Goal: Task Accomplishment & Management: Use online tool/utility

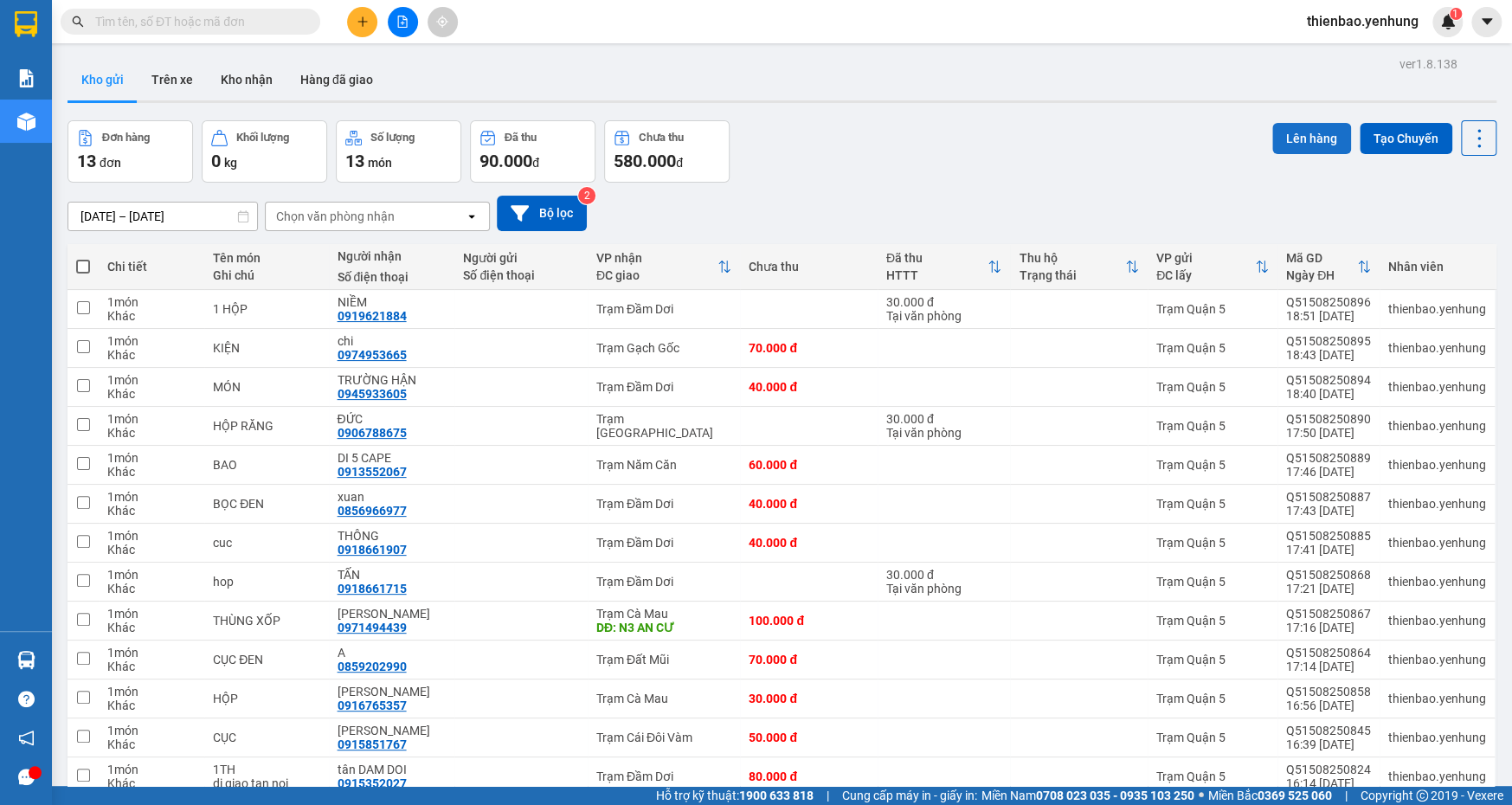
click at [1306, 142] on button "Lên hàng" at bounding box center [1312, 139] width 79 height 31
click at [82, 261] on span at bounding box center [83, 266] width 14 height 14
click at [83, 258] on input "checkbox" at bounding box center [83, 258] width 0 height 0
checkbox input "true"
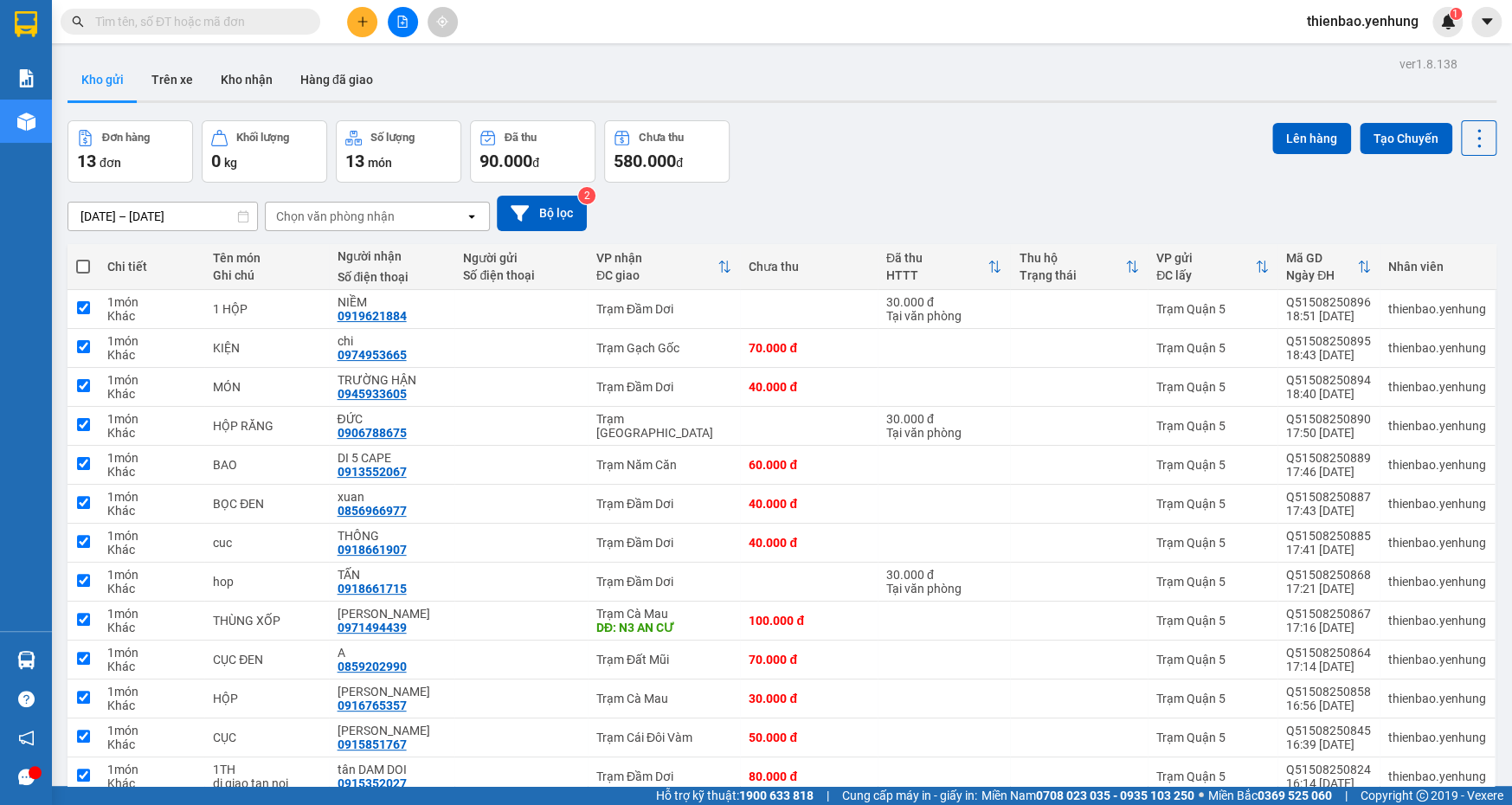
checkbox input "true"
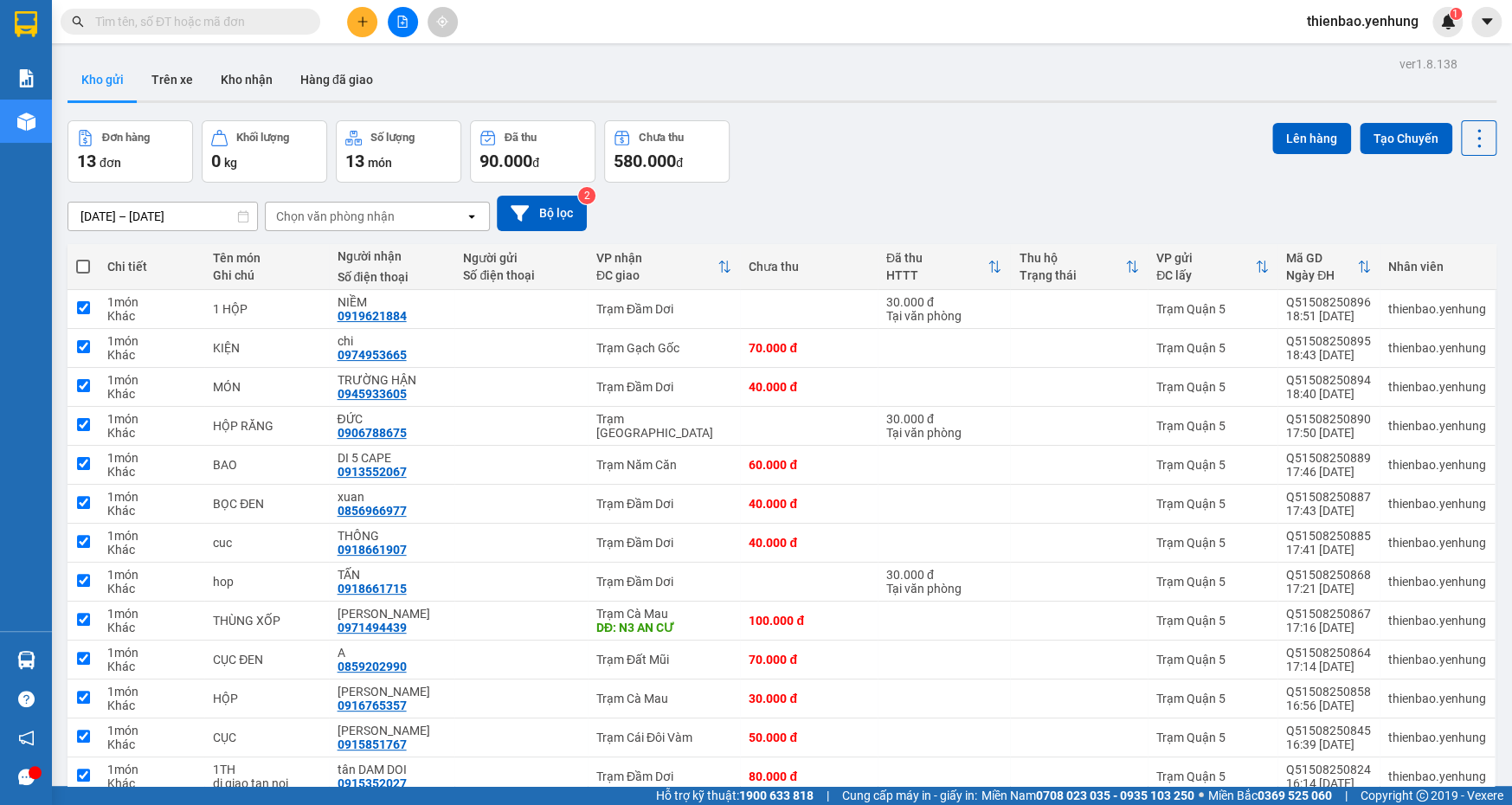
checkbox input "true"
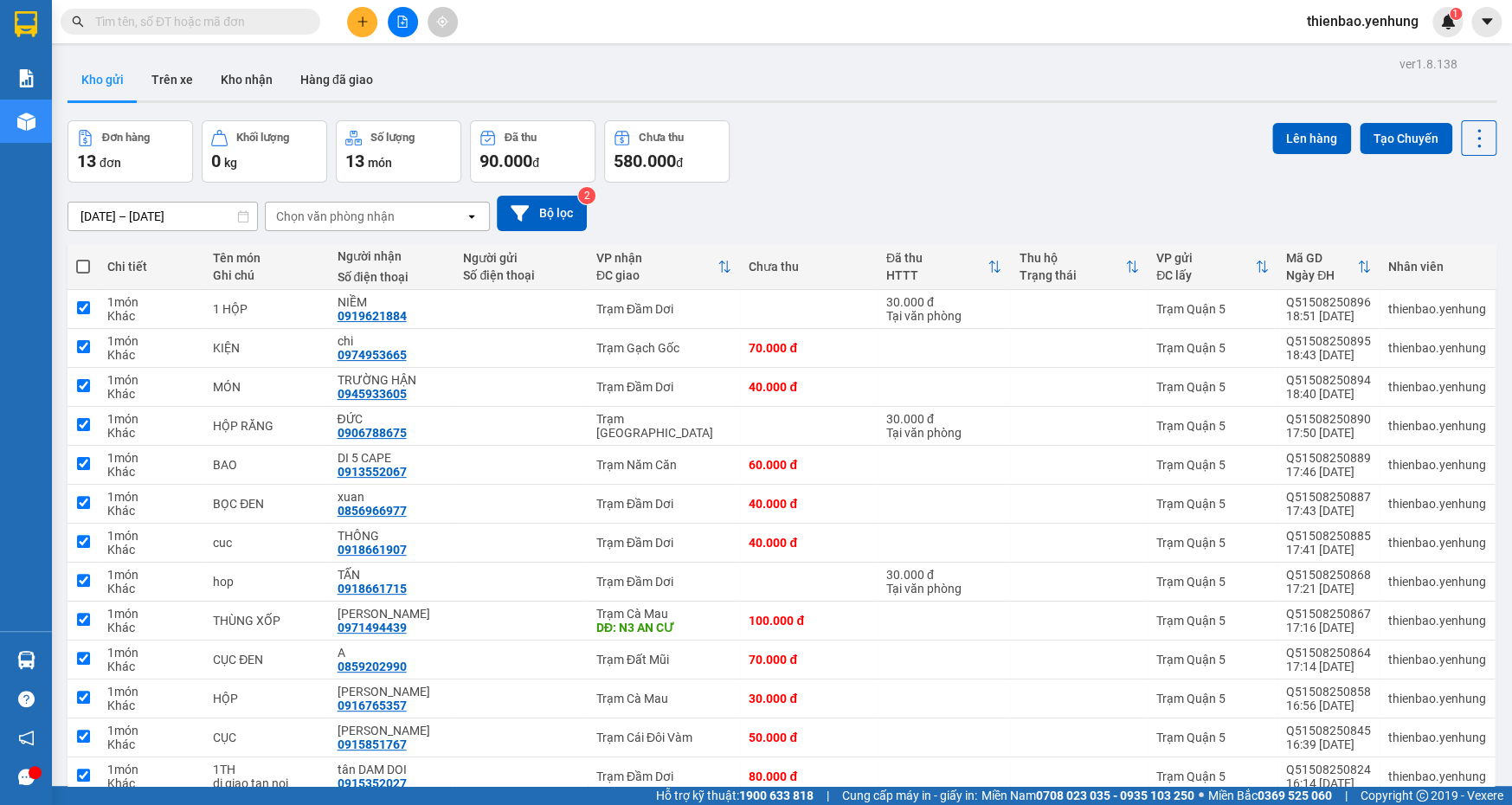
checkbox input "true"
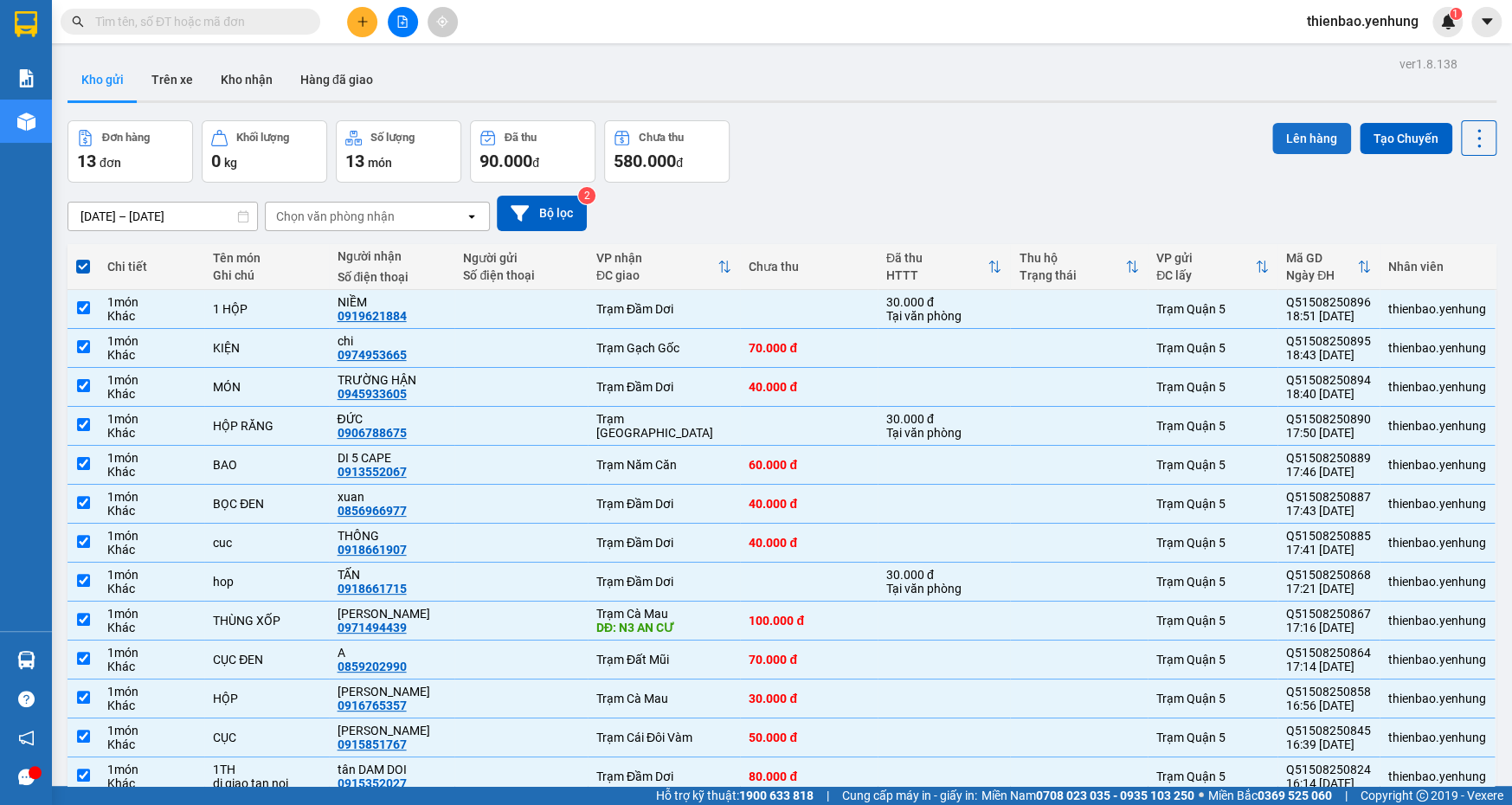
click at [1292, 132] on button "Lên hàng" at bounding box center [1312, 139] width 79 height 31
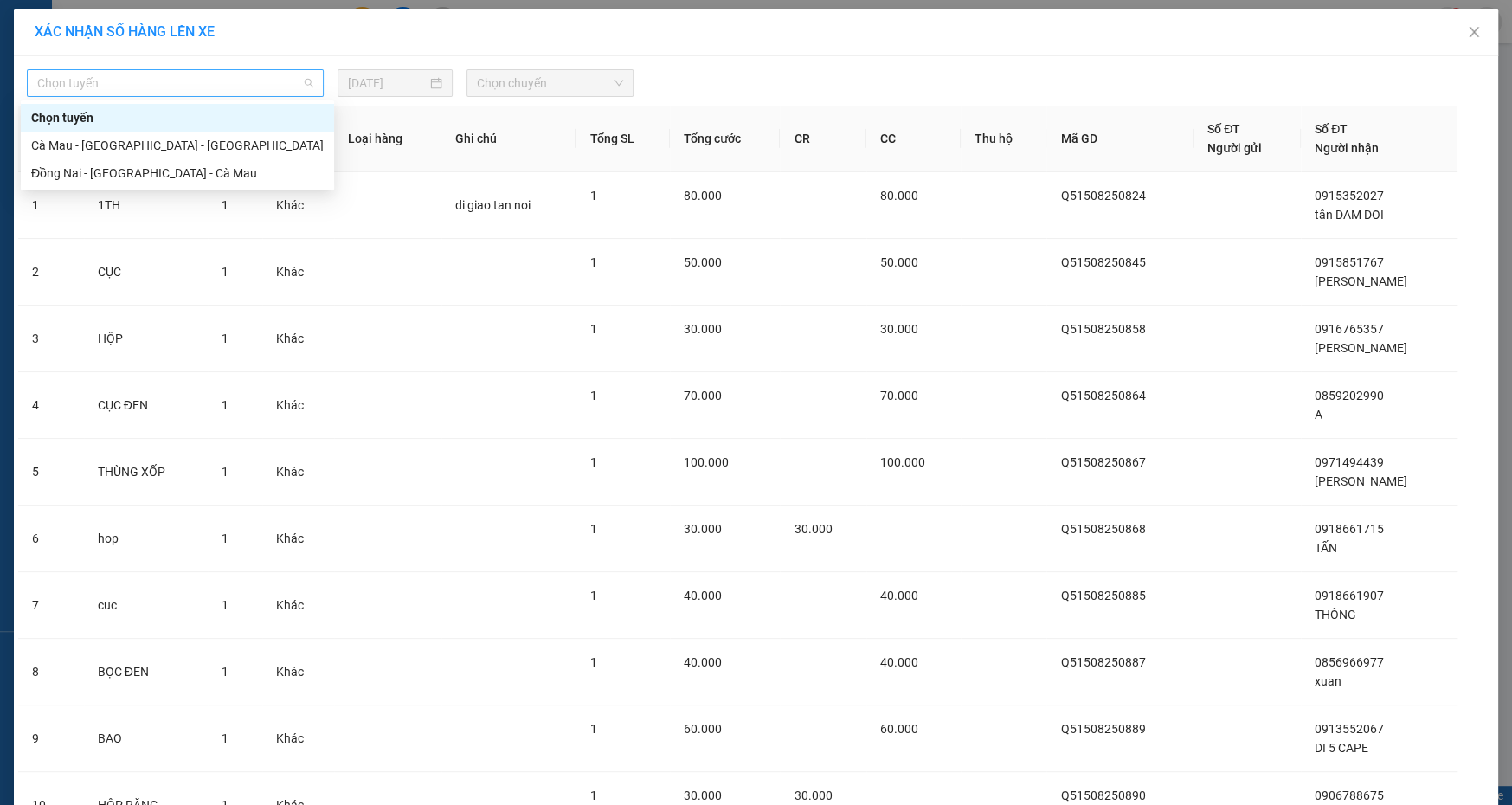
click at [306, 82] on span "Chọn tuyến" at bounding box center [175, 83] width 276 height 26
click at [196, 174] on div "Đồng Nai - [GEOGRAPHIC_DATA] - Cà Mau" at bounding box center [178, 174] width 293 height 20
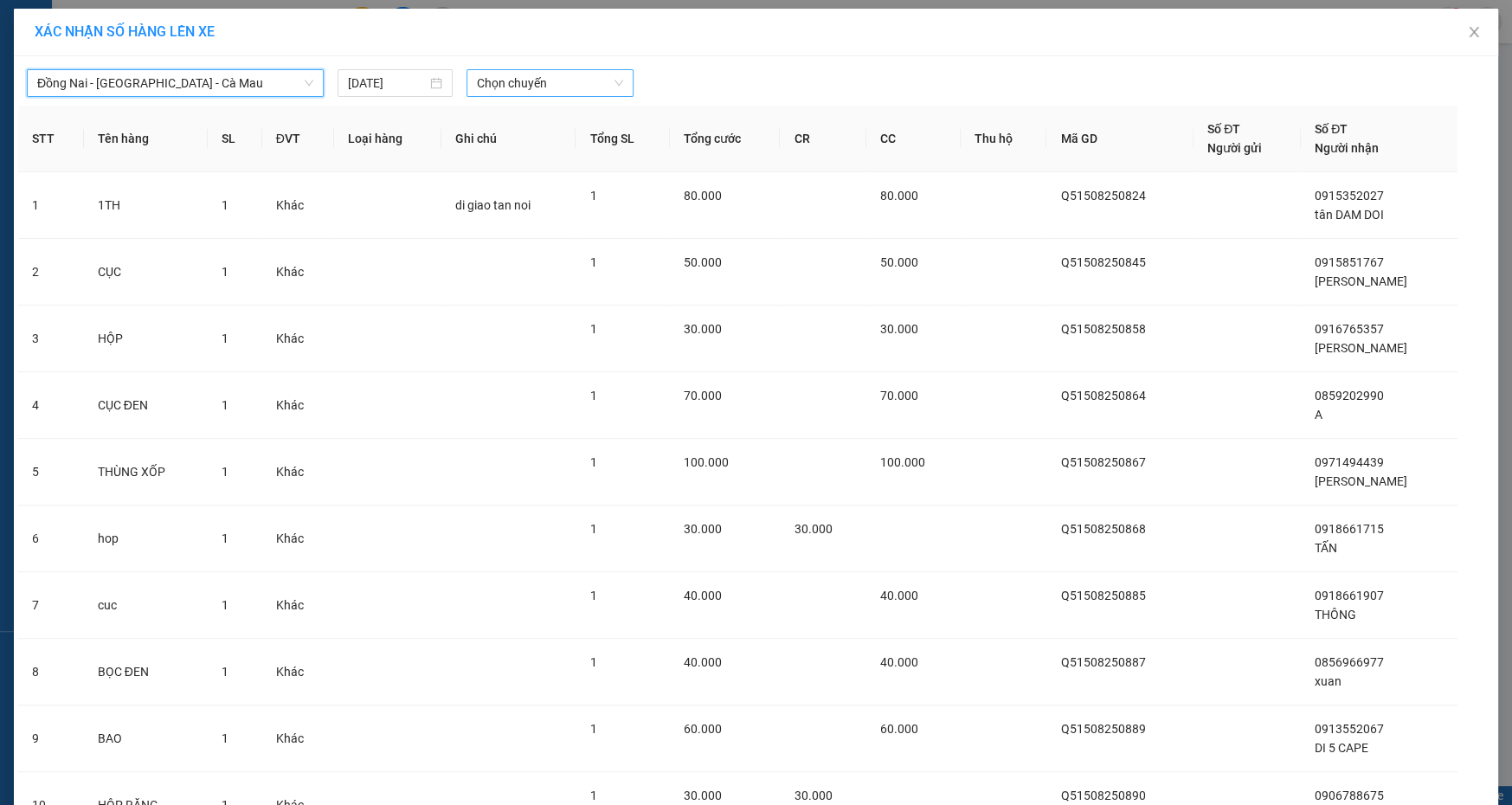
click at [611, 86] on span "Chọn chuyến" at bounding box center [551, 83] width 146 height 26
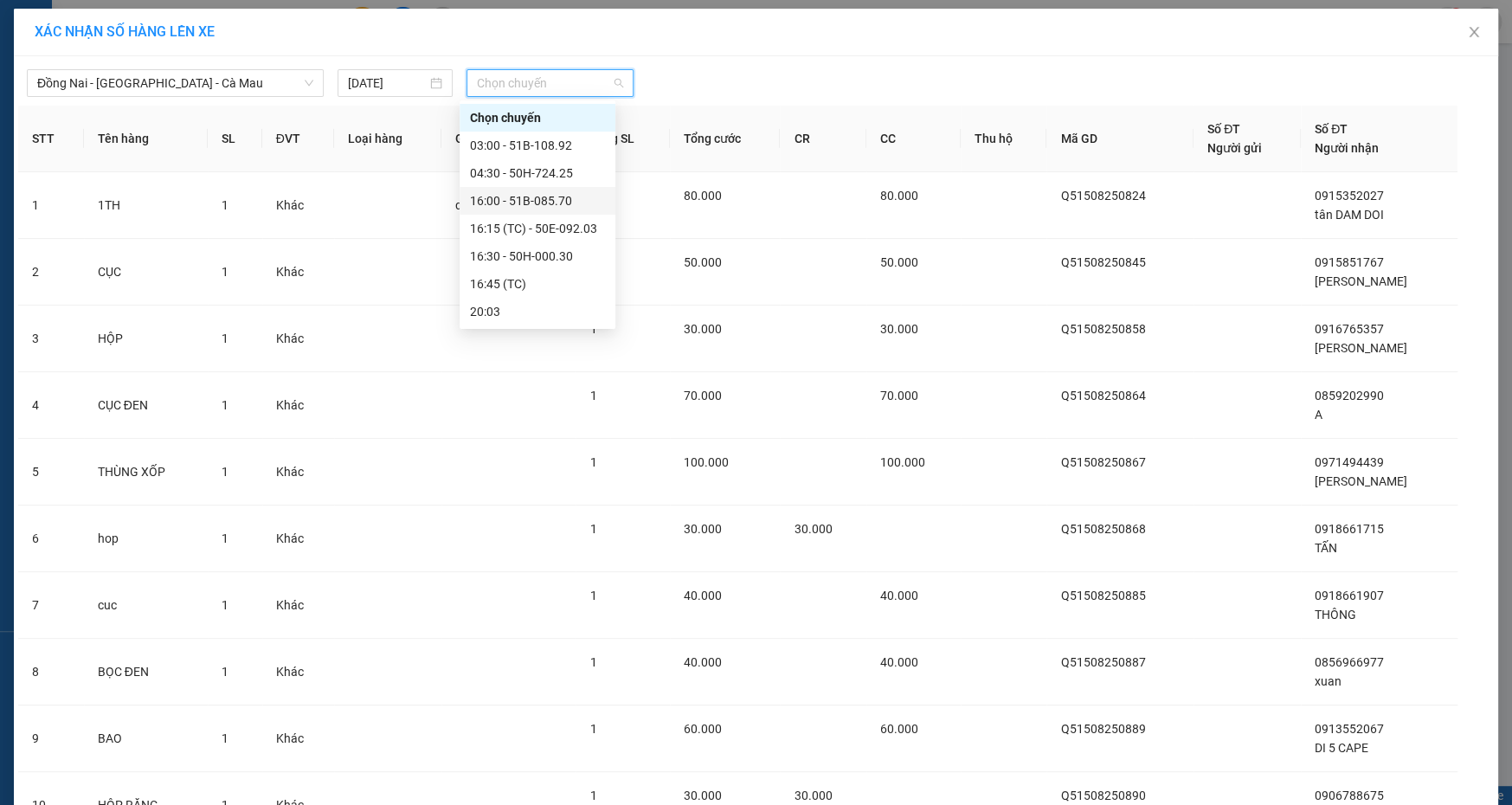
click at [577, 196] on div "16:00 - 51B-085.70" at bounding box center [537, 201] width 135 height 20
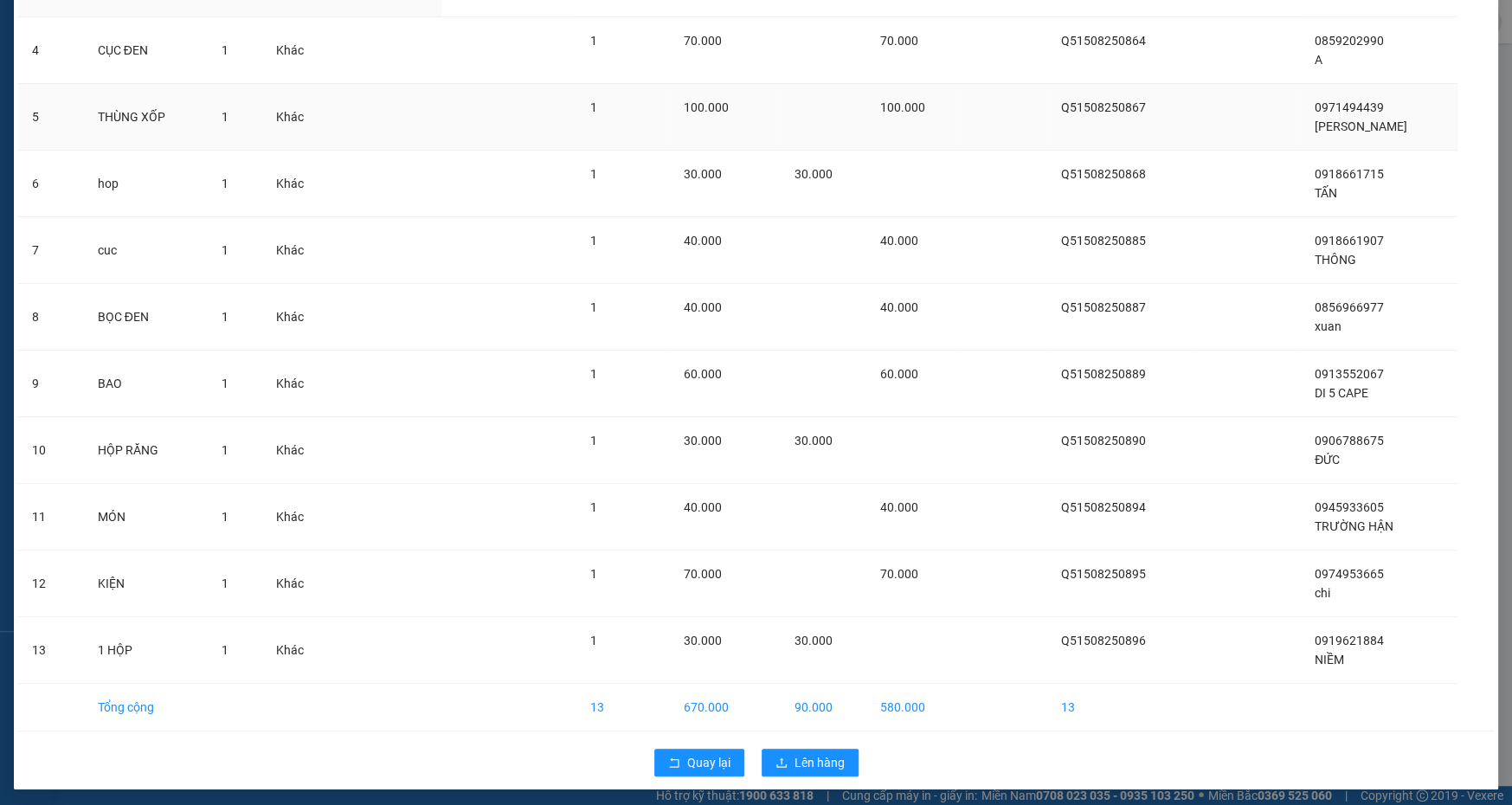
scroll to position [370, 0]
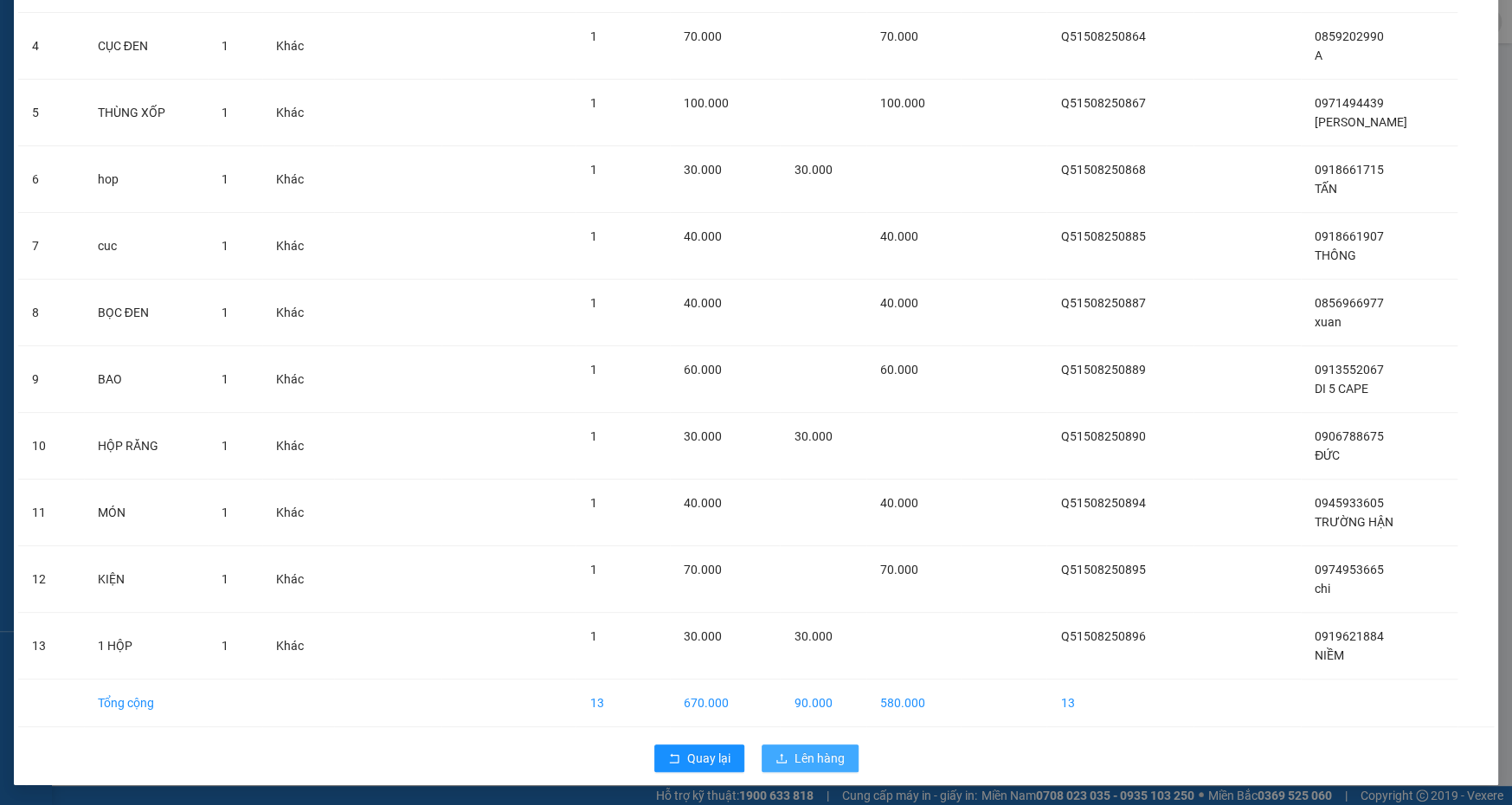
click at [814, 763] on span "Lên hàng" at bounding box center [819, 758] width 50 height 20
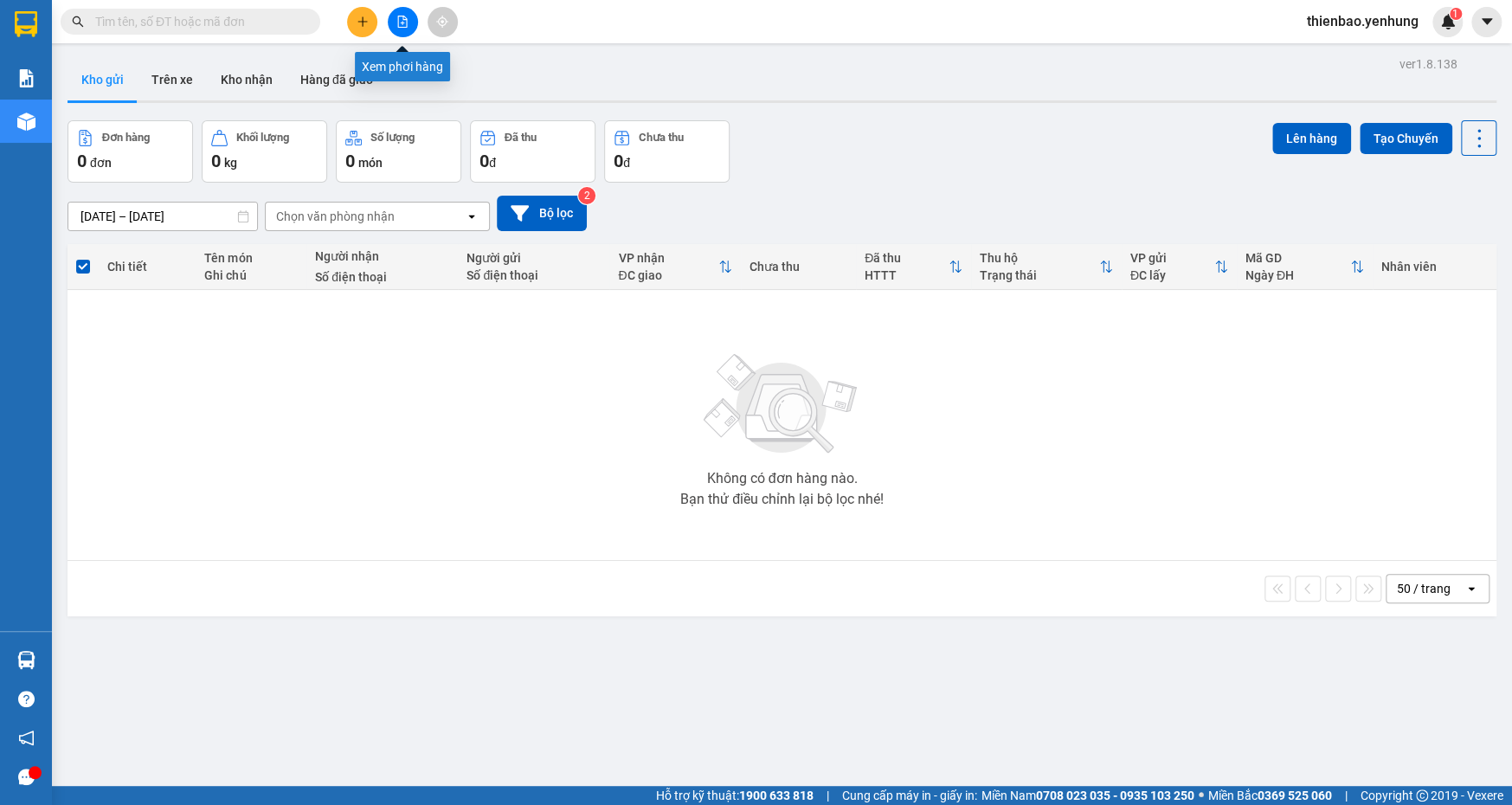
click at [394, 20] on button at bounding box center [402, 21] width 30 height 30
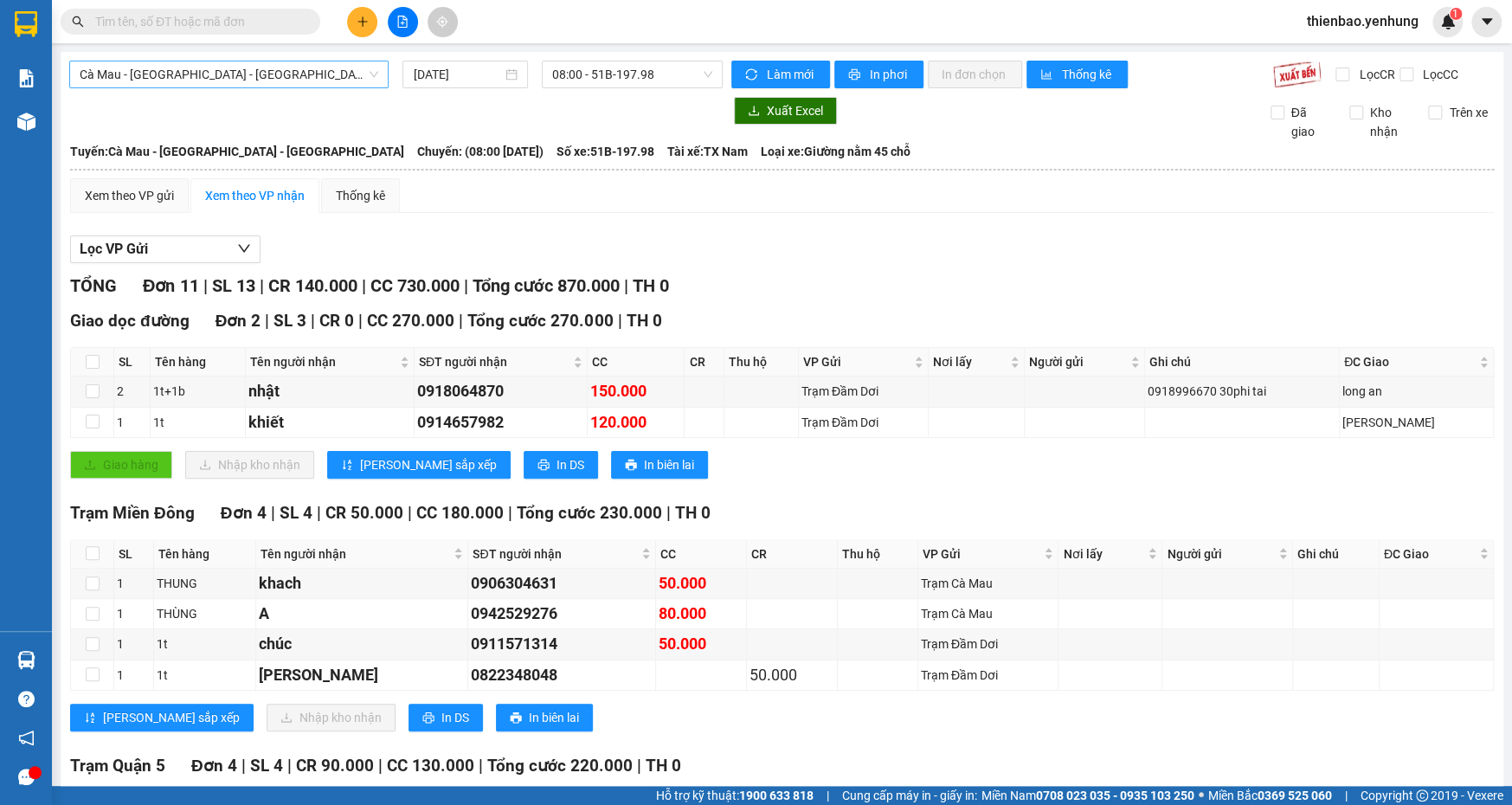
click at [358, 65] on span "Cà Mau - [GEOGRAPHIC_DATA] - [GEOGRAPHIC_DATA]" at bounding box center [229, 74] width 299 height 26
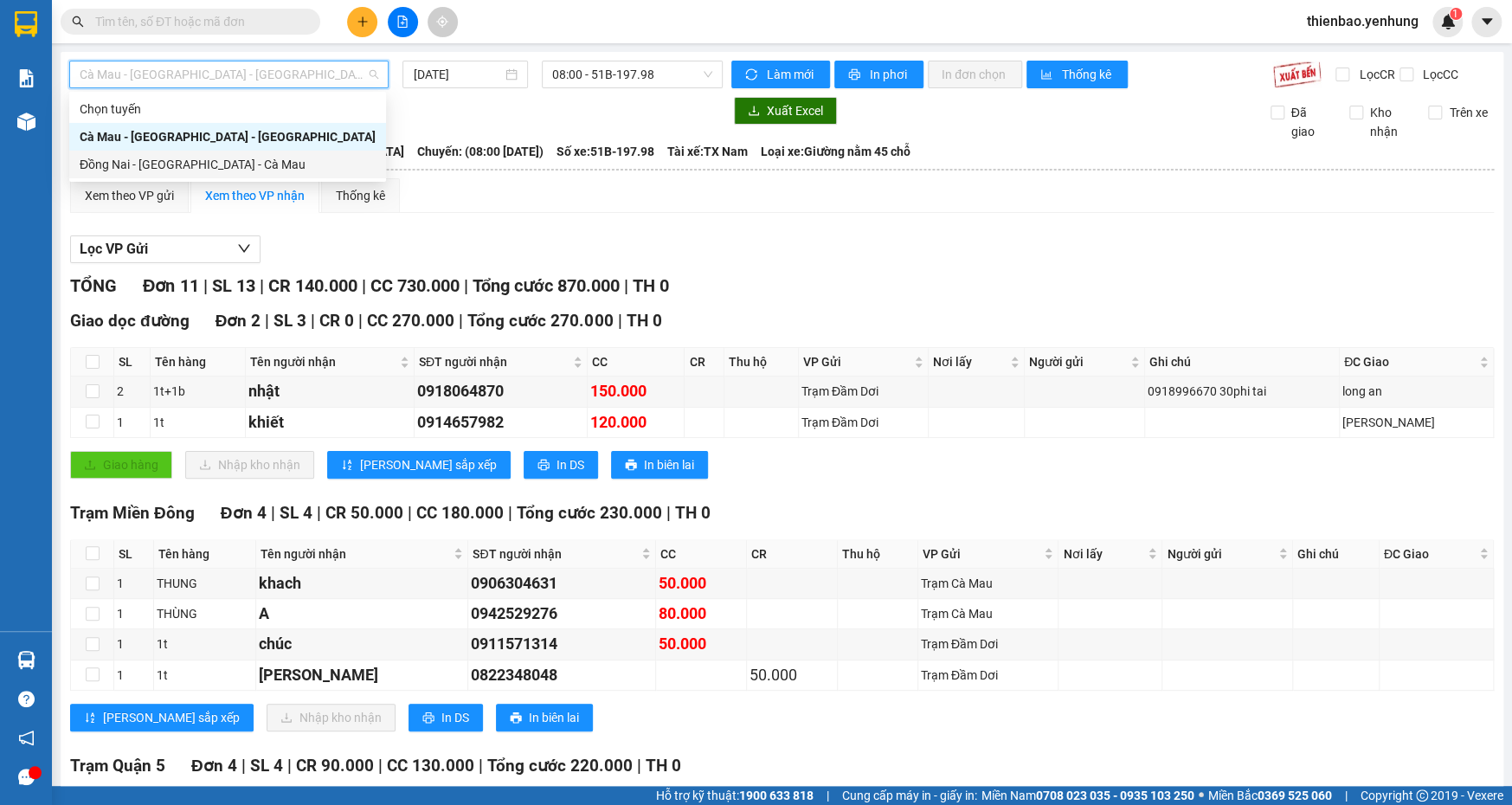
click at [329, 162] on div "Đồng Nai - [GEOGRAPHIC_DATA] - Cà Mau" at bounding box center [227, 165] width 296 height 20
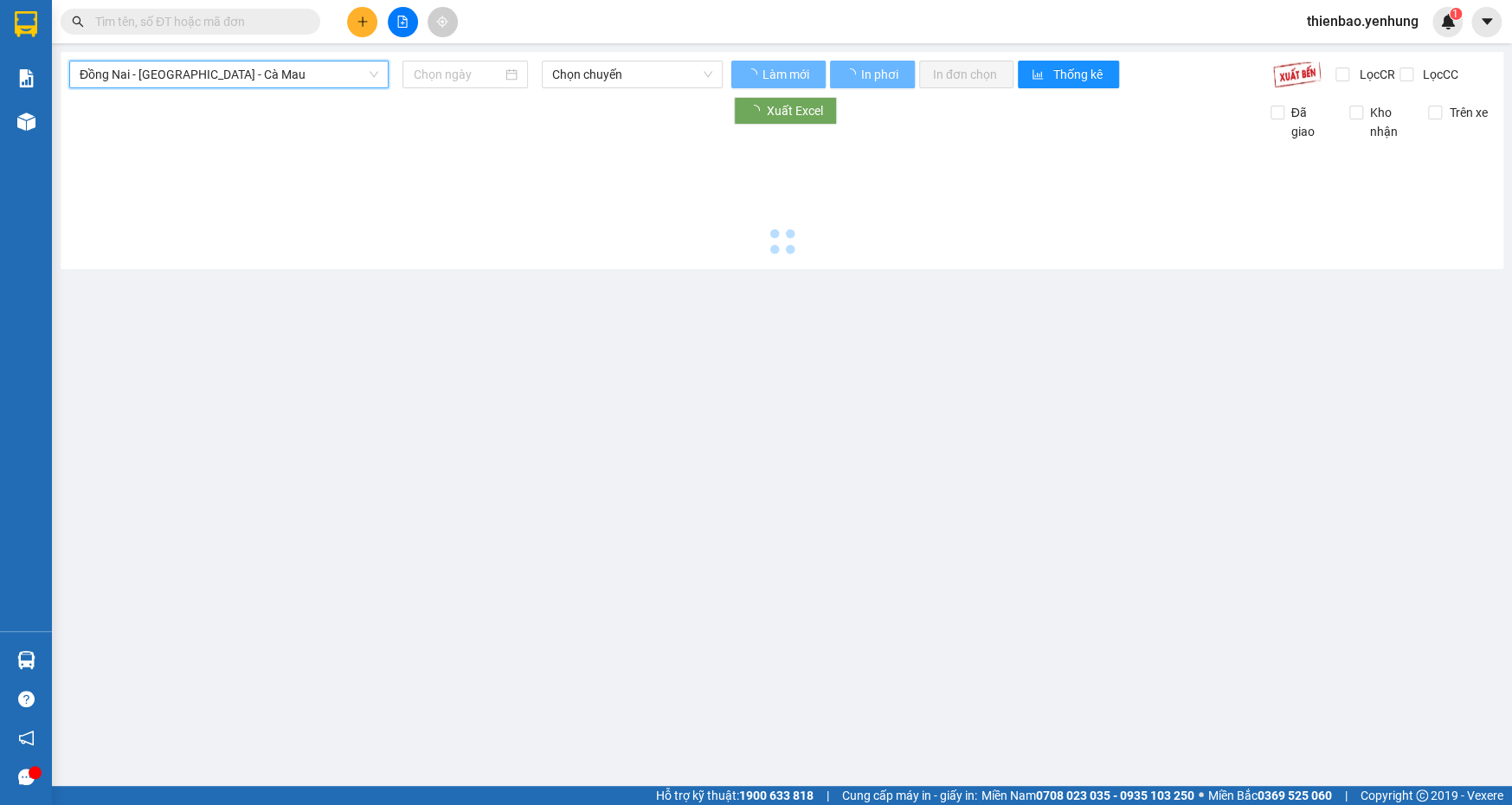
type input "[DATE]"
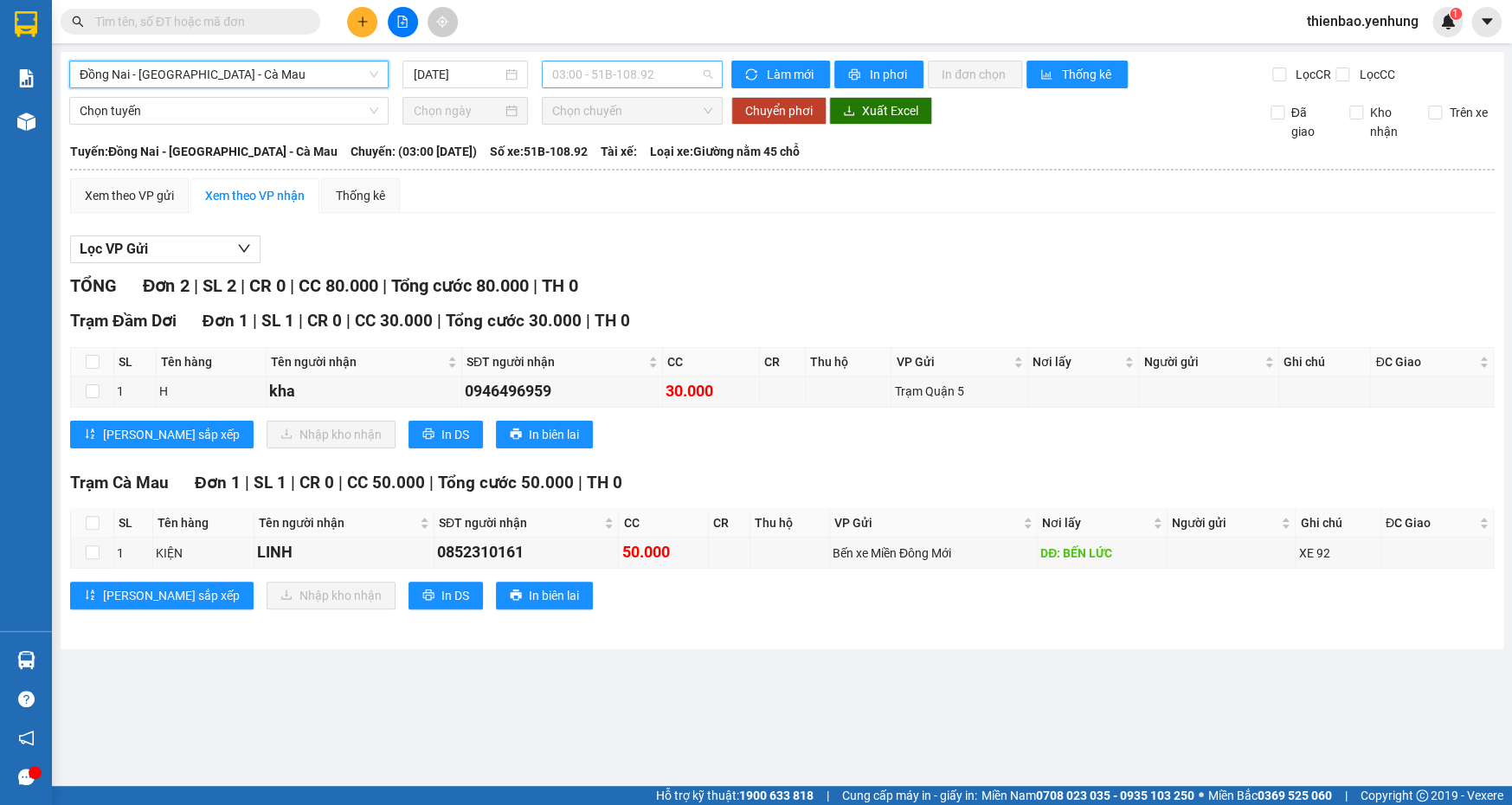
click at [700, 70] on span "03:00 - 51B-108.92" at bounding box center [633, 74] width 160 height 26
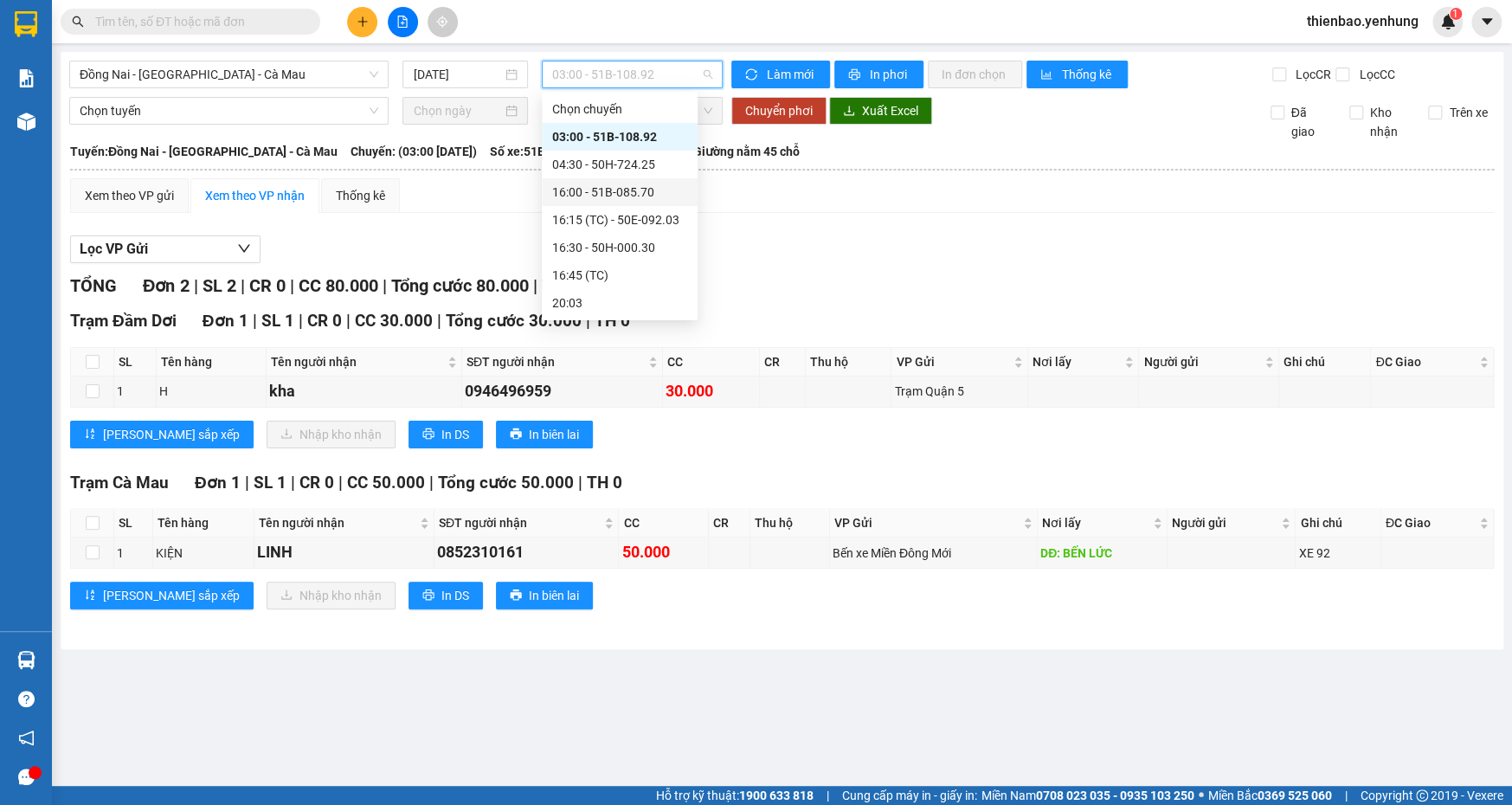
click at [656, 195] on div "16:00 - 51B-085.70" at bounding box center [620, 192] width 135 height 20
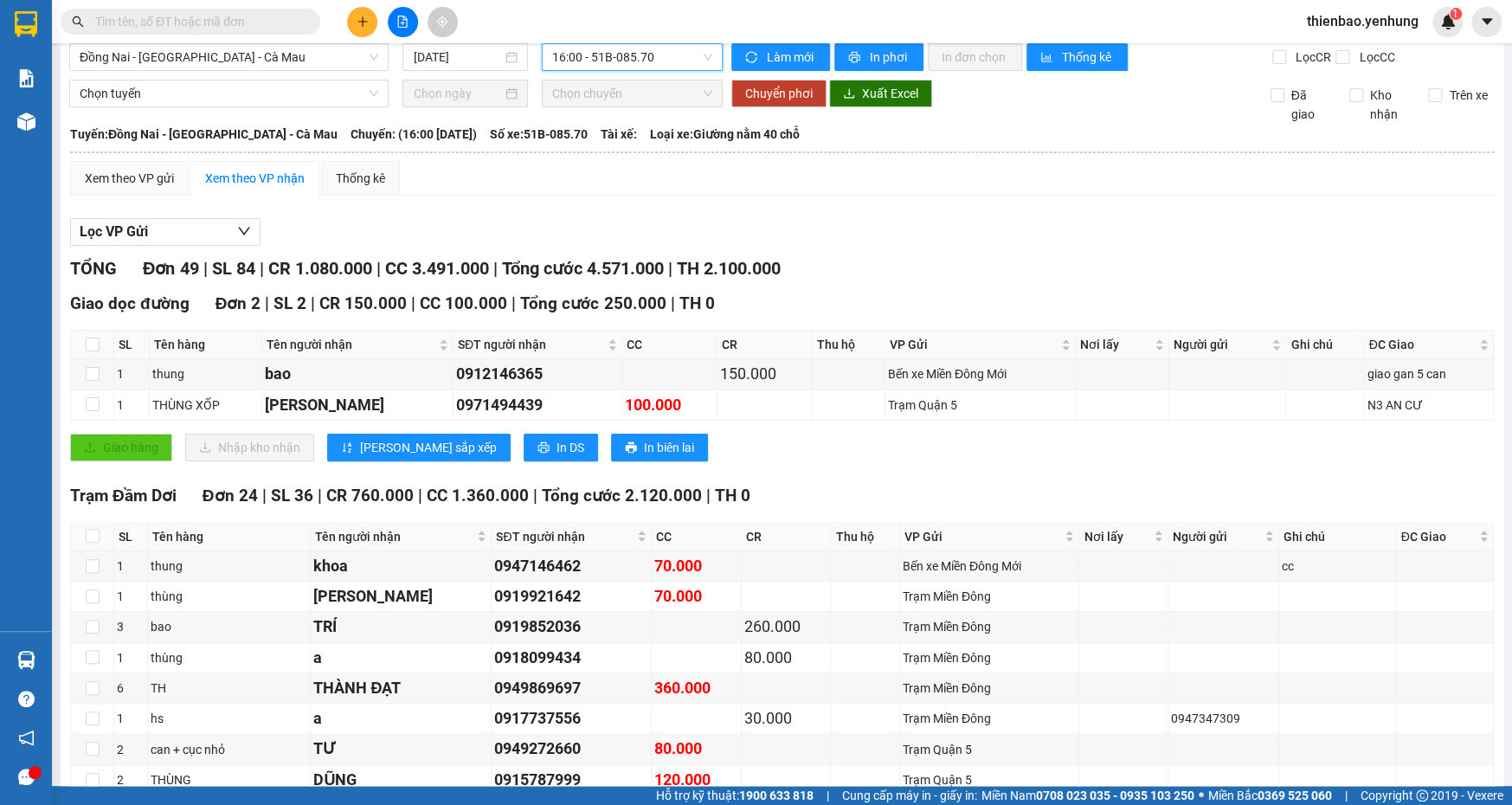
scroll to position [8, 0]
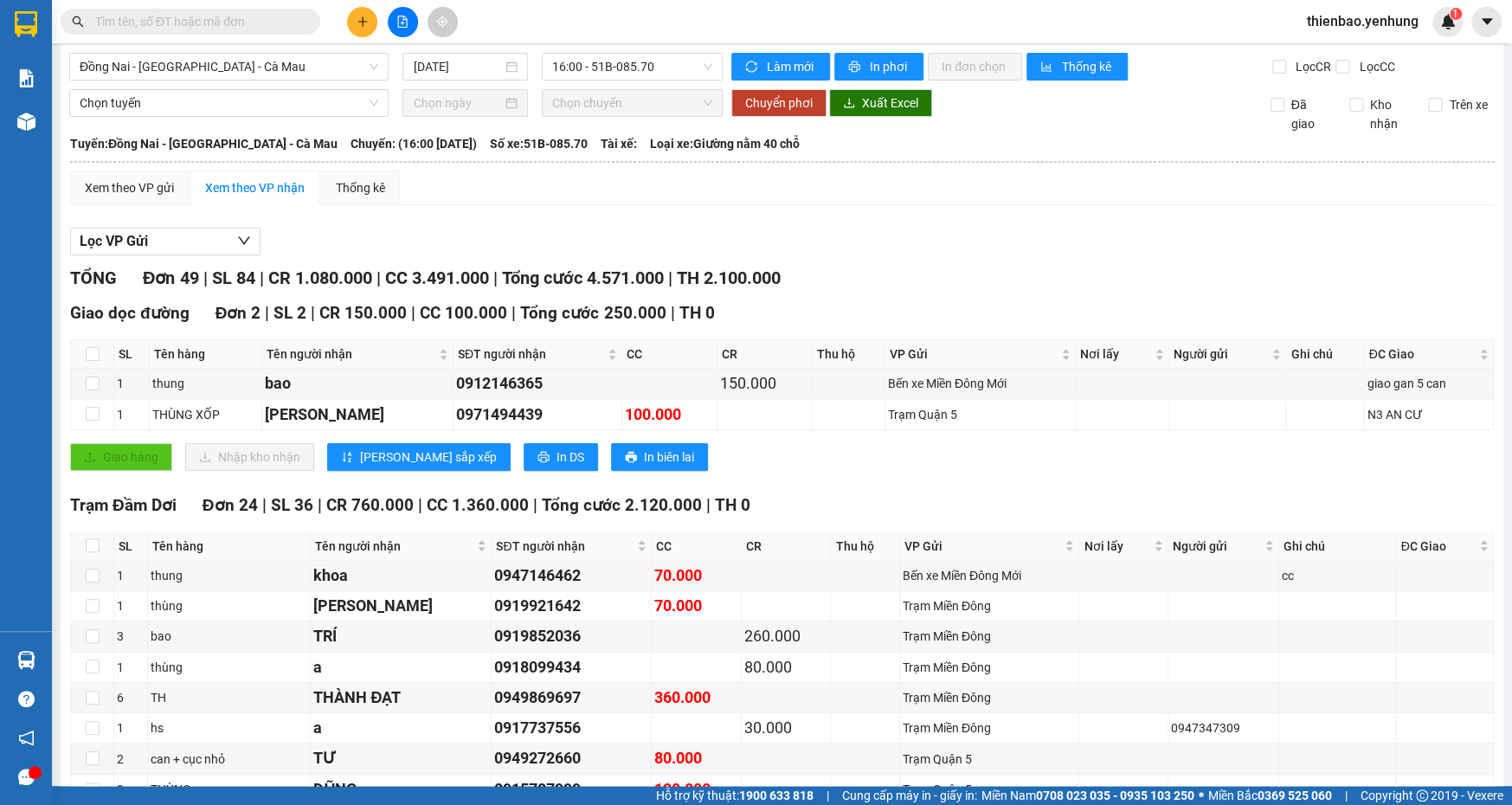
drag, startPoint x: 1099, startPoint y: 181, endPoint x: 1102, endPoint y: 192, distance: 11.4
click at [1102, 190] on div "Xem theo VP gửi Xem theo VP nhận Thống kê" at bounding box center [782, 187] width 1424 height 34
click at [707, 64] on div "16:00 - 51B-085.70" at bounding box center [632, 66] width 181 height 27
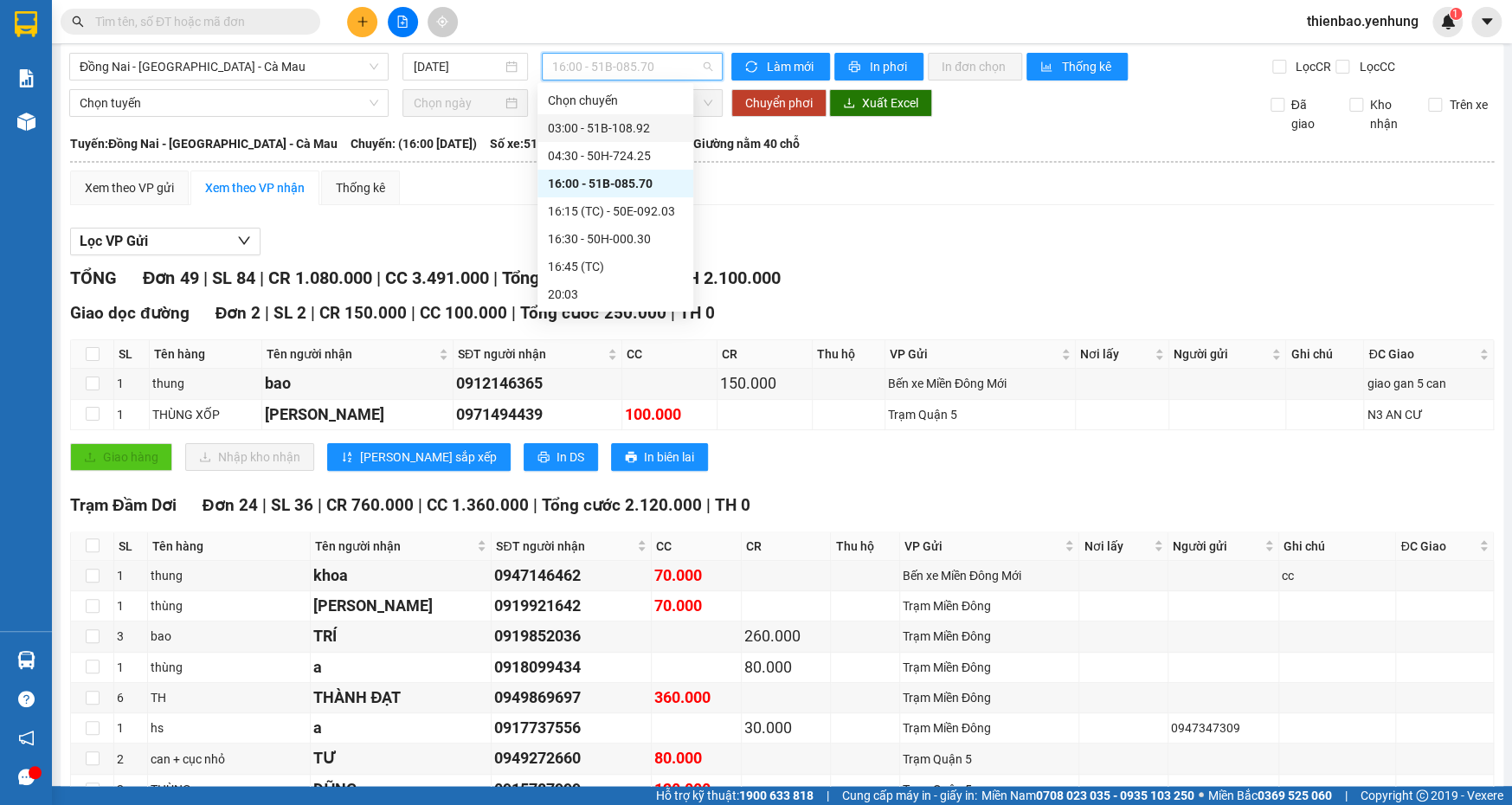
click at [661, 127] on div "03:00 - 51B-108.92" at bounding box center [615, 128] width 135 height 20
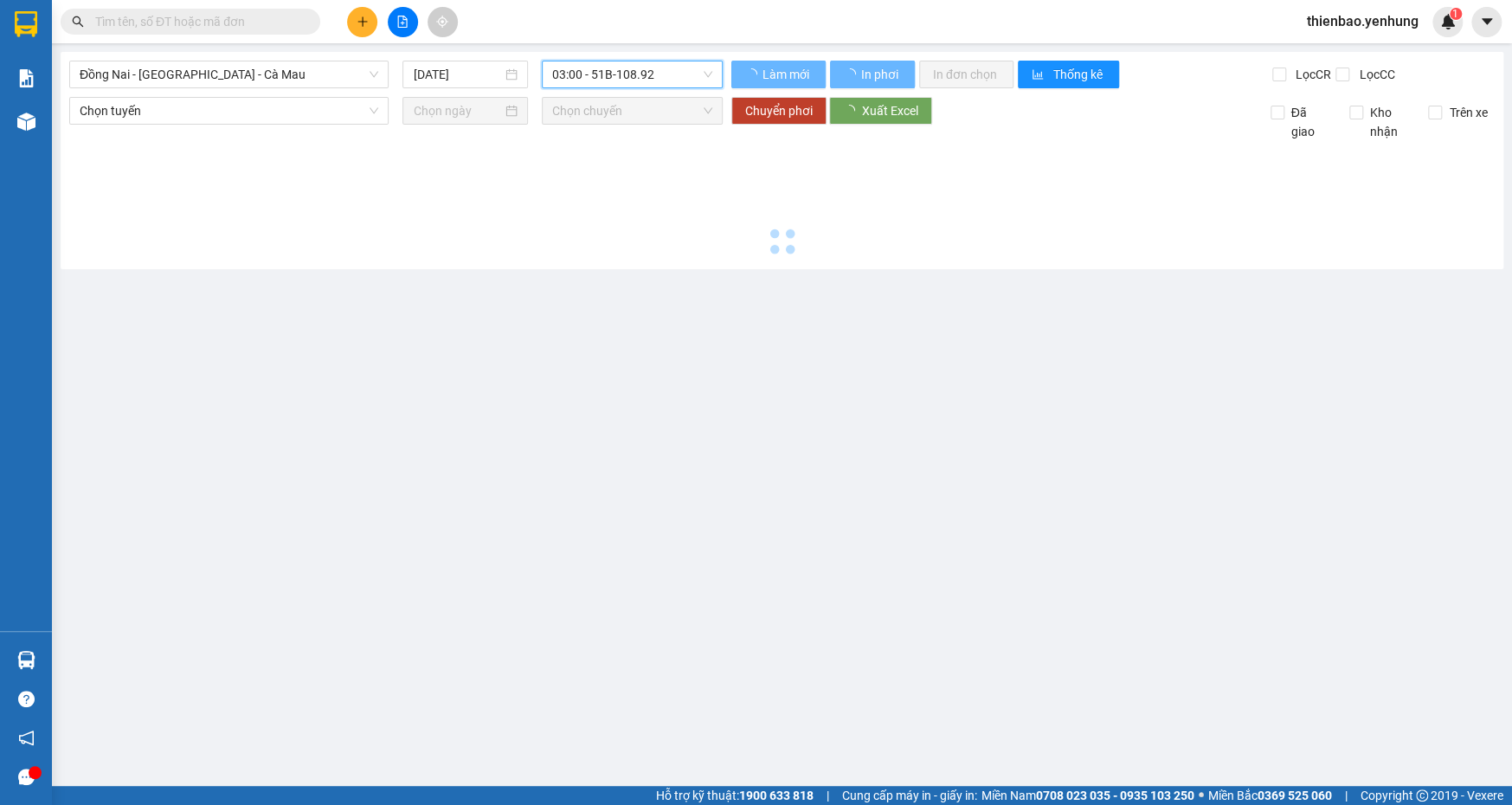
scroll to position [0, 0]
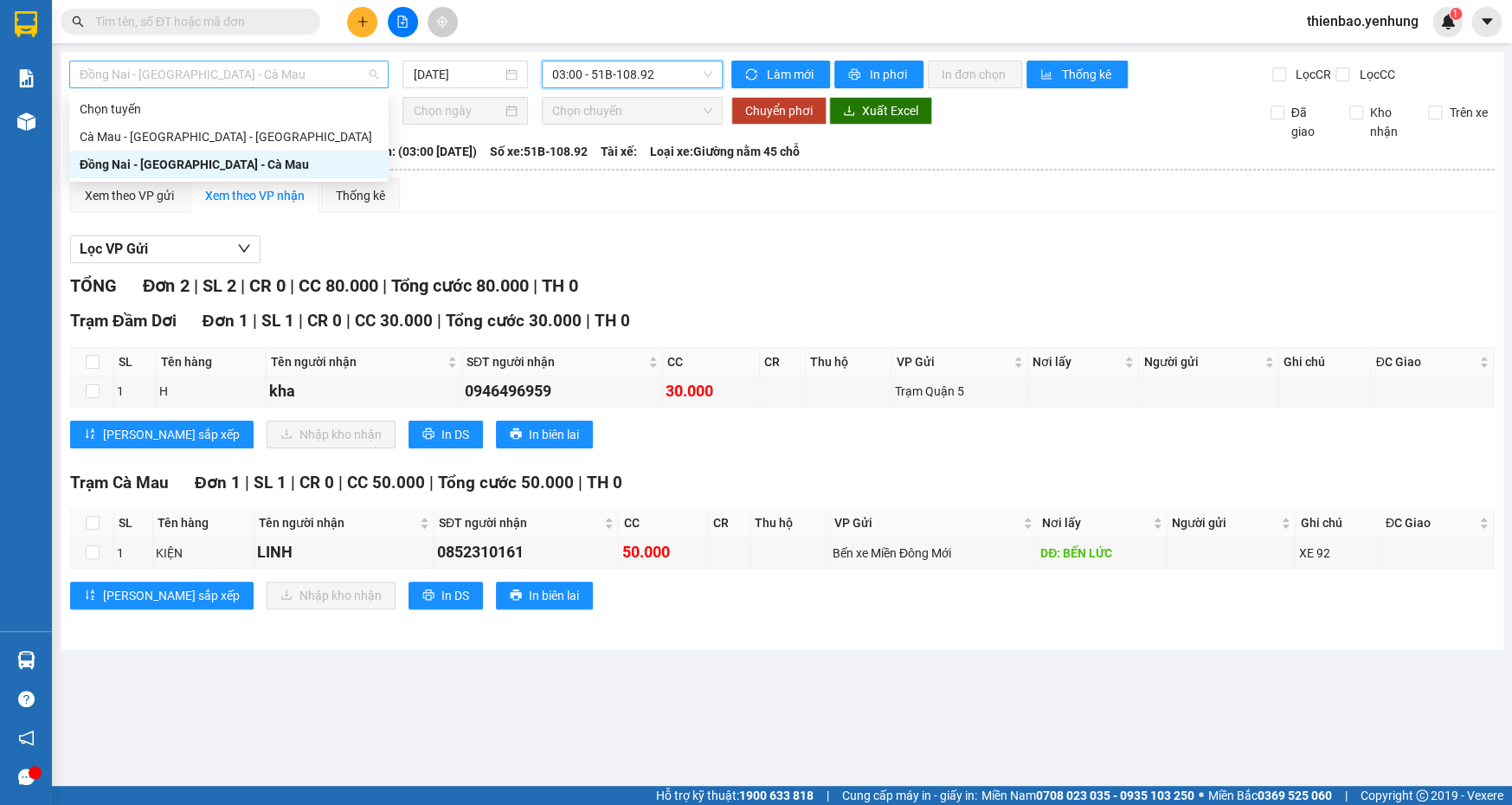
click at [374, 72] on span "Đồng Nai - [GEOGRAPHIC_DATA] - Cà Mau" at bounding box center [229, 74] width 299 height 26
click at [341, 136] on div "Cà Mau - [GEOGRAPHIC_DATA] - [GEOGRAPHIC_DATA]" at bounding box center [229, 137] width 299 height 20
type input "[DATE]"
